Goal: Task Accomplishment & Management: Complete application form

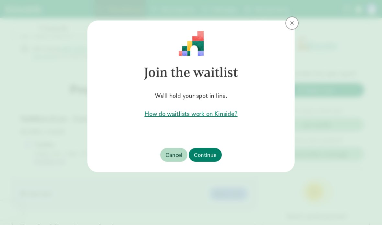
scroll to position [282, 0]
click at [211, 157] on span "Continue" at bounding box center [205, 155] width 23 height 9
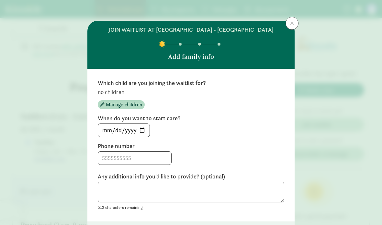
scroll to position [0, 0]
click at [293, 21] on span at bounding box center [292, 23] width 4 height 5
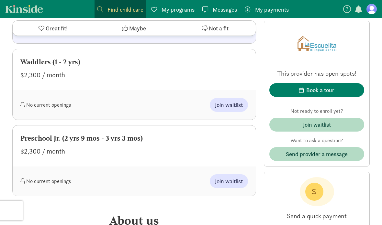
scroll to position [659, 0]
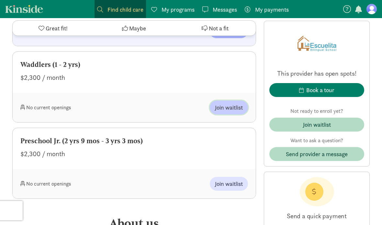
click at [236, 104] on span "Join waitlist" at bounding box center [229, 108] width 28 height 9
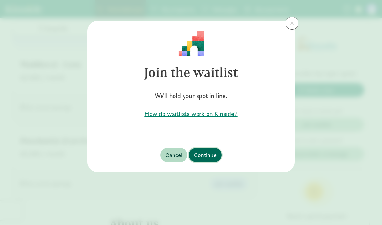
click at [212, 153] on span "Continue" at bounding box center [205, 155] width 23 height 9
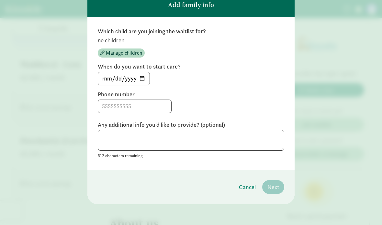
scroll to position [58, 0]
click at [127, 56] on span "Manage children" at bounding box center [124, 53] width 36 height 8
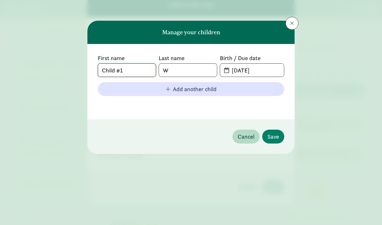
click at [106, 66] on input "Child #1" at bounding box center [127, 70] width 58 height 13
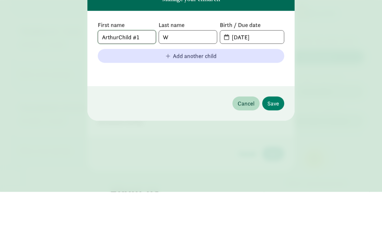
click at [145, 64] on input "ArthurChild #1" at bounding box center [127, 70] width 58 height 13
type input "Arthur"
click at [204, 64] on input "W" at bounding box center [188, 70] width 58 height 13
type input "Weinstein-Kennon"
click at [259, 64] on input "09-03-2025" at bounding box center [256, 70] width 56 height 13
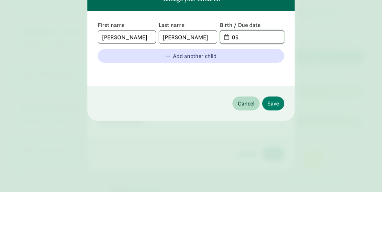
type input "0"
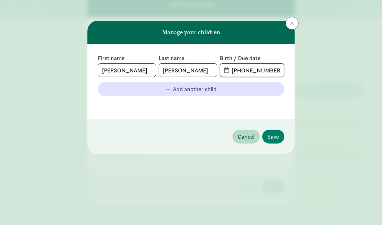
scroll to position [34, 0]
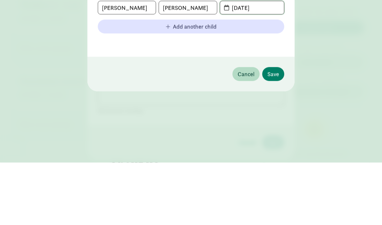
type input "12-14-2024"
click at [278, 130] on button "Save" at bounding box center [273, 137] width 22 height 14
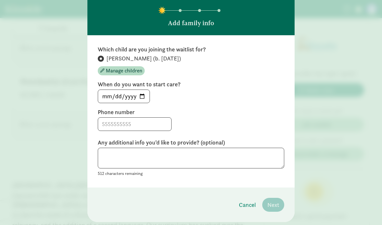
scroll to position [33, 0]
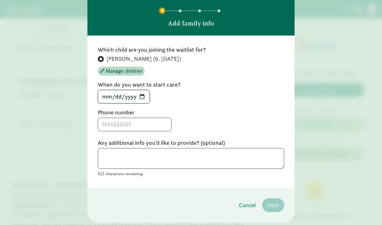
click at [134, 103] on input "2025-09-03" at bounding box center [123, 96] width 51 height 13
type input "2026-01-01"
click at [152, 131] on input at bounding box center [134, 124] width 73 height 13
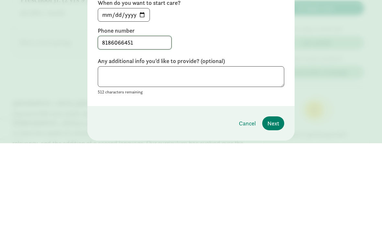
type input "8186066451"
click at [251, 148] on textarea at bounding box center [191, 158] width 186 height 21
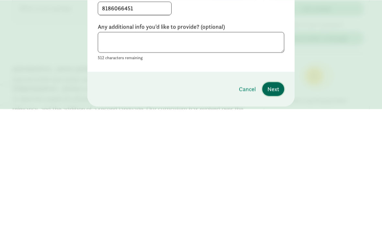
click at [275, 201] on span "Next" at bounding box center [273, 205] width 12 height 9
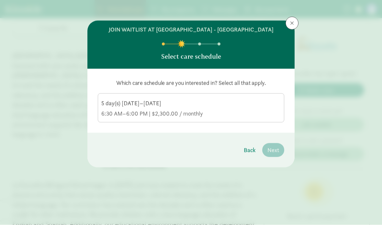
scroll to position [849, 0]
click at [264, 116] on div "5 day(s) Monday–Friday 6:30 AM–6:00 PM | $2,300.00 / monthly" at bounding box center [190, 109] width 179 height 18
click at [0, 0] on input "5 day(s) Monday–Friday 6:30 AM–6:00 PM | $2,300.00 / monthly" at bounding box center [0, 0] width 0 height 0
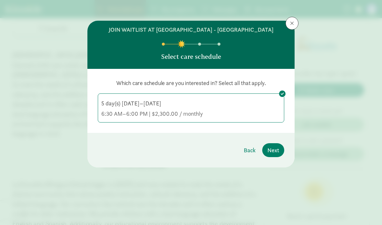
click at [169, 118] on div "6:30 AM–6:00 PM | $2,300.00 / monthly" at bounding box center [190, 114] width 179 height 8
click at [0, 0] on input "5 day(s) Monday–Friday 6:30 AM–6:00 PM | $2,300.00 / monthly" at bounding box center [0, 0] width 0 height 0
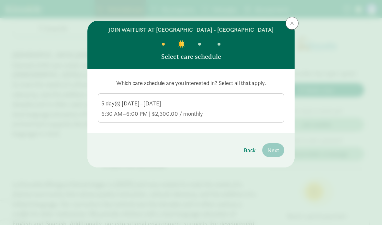
click at [274, 104] on label "5 day(s) Monday–Friday 6:30 AM–6:00 PM | $2,300.00 / monthly" at bounding box center [191, 107] width 186 height 27
click at [0, 0] on input "5 day(s) Monday–Friday 6:30 AM–6:00 PM | $2,300.00 / monthly" at bounding box center [0, 0] width 0 height 0
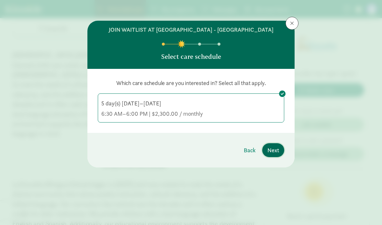
click at [275, 155] on span "Next" at bounding box center [273, 150] width 12 height 9
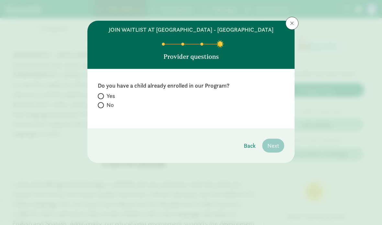
click at [110, 109] on span "No" at bounding box center [109, 105] width 7 height 8
click at [102, 107] on input "No" at bounding box center [100, 105] width 4 height 4
radio input "true"
click at [273, 150] on span "Next" at bounding box center [273, 145] width 12 height 9
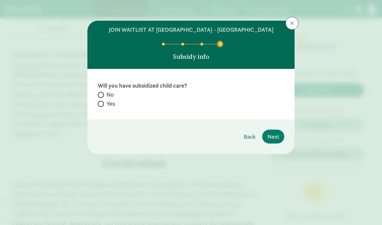
click at [114, 108] on span "Yes" at bounding box center [110, 104] width 8 height 8
click at [102, 106] on input "Yes" at bounding box center [100, 104] width 4 height 4
radio input "true"
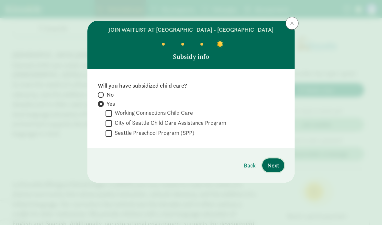
click at [278, 170] on span "Next" at bounding box center [273, 165] width 12 height 9
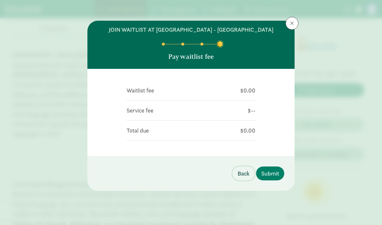
click at [239, 178] on span "Back" at bounding box center [243, 173] width 12 height 9
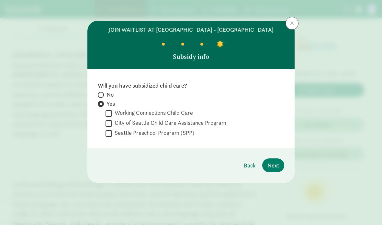
click at [103, 98] on span at bounding box center [101, 95] width 6 height 6
click at [102, 97] on input "No" at bounding box center [100, 95] width 4 height 4
radio input "true"
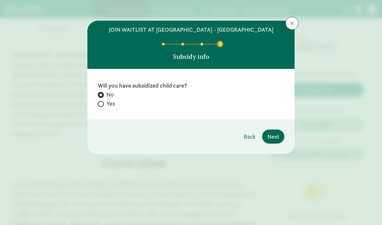
click at [276, 141] on span "Next" at bounding box center [273, 136] width 12 height 9
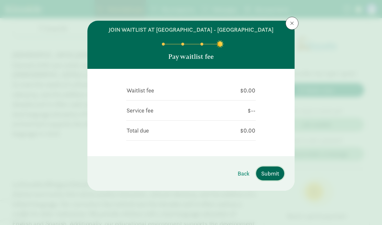
click at [274, 178] on span "Submit" at bounding box center [270, 173] width 18 height 9
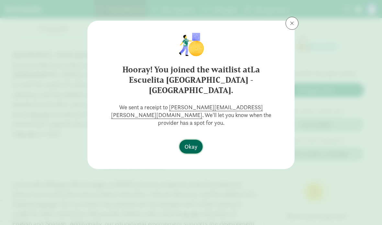
click at [197, 142] on span "Okay" at bounding box center [190, 146] width 13 height 9
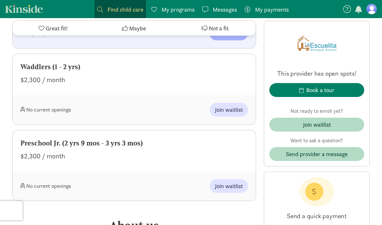
scroll to position [656, 0]
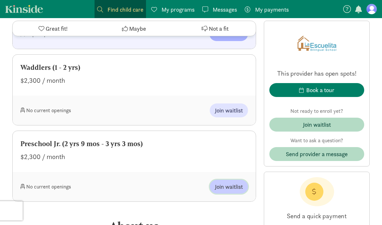
click at [236, 182] on span "Join waitlist" at bounding box center [229, 186] width 28 height 9
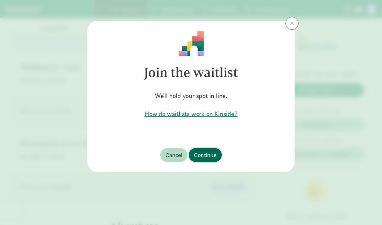
click at [211, 159] on span "Continue" at bounding box center [205, 155] width 23 height 9
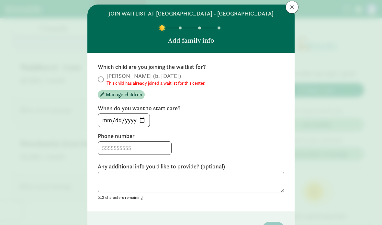
scroll to position [17, 0]
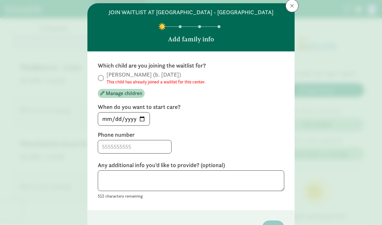
click at [180, 85] on small "This child has already joined a waitlist for this center." at bounding box center [155, 82] width 99 height 6
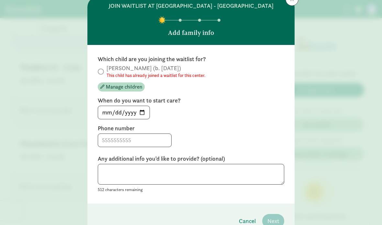
scroll to position [24, 0]
click at [69, 215] on div "join waitlist at La Escuelita Bilingual School - Columbia City Add family info …" at bounding box center [191, 112] width 382 height 225
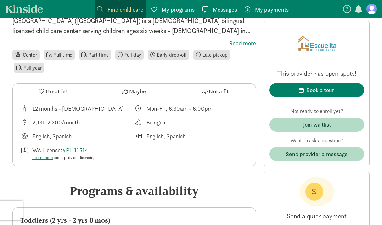
scroll to position [150, 0]
